Goal: Information Seeking & Learning: Check status

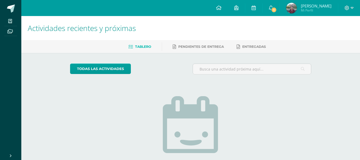
click at [279, 9] on link "1" at bounding box center [270, 8] width 17 height 16
click at [293, 11] on img at bounding box center [291, 8] width 11 height 11
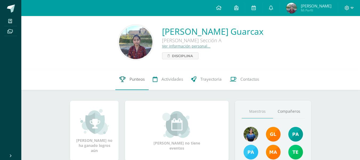
click at [121, 80] on icon at bounding box center [122, 79] width 6 height 6
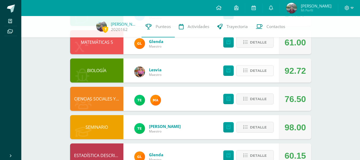
scroll to position [167, 0]
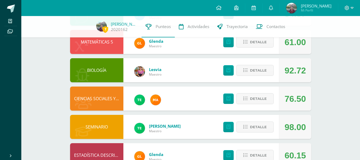
click at [271, 92] on div "Detalle" at bounding box center [247, 98] width 64 height 24
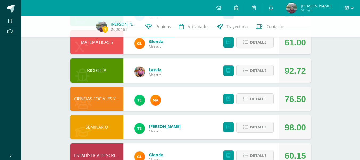
scroll to position [169, 0]
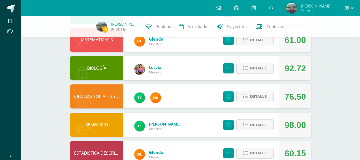
click at [281, 142] on div "60.15" at bounding box center [295, 153] width 32 height 24
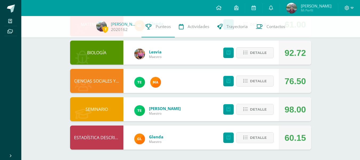
scroll to position [185, 0]
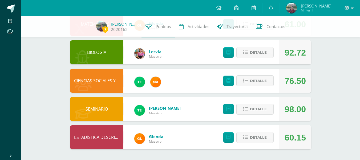
click at [303, 105] on div "98.00" at bounding box center [294, 109] width 21 height 24
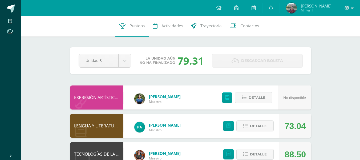
scroll to position [0, 0]
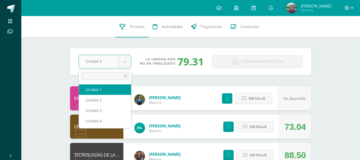
select select "Unidad 1"
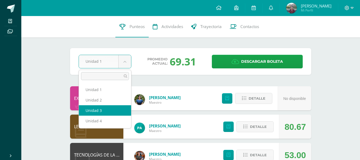
select select "Unidad 3"
